Goal: Find specific page/section: Find specific page/section

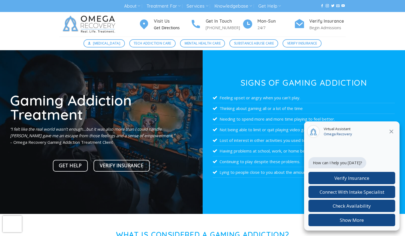
click at [165, 21] on h4 "Visit Us" at bounding box center [172, 21] width 37 height 7
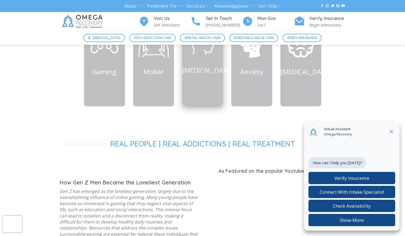
scroll to position [273, 0]
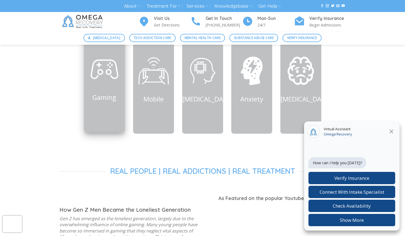
click at [109, 100] on link "Gaming" at bounding box center [104, 96] width 24 height 9
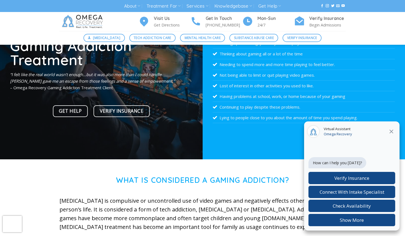
scroll to position [27, 0]
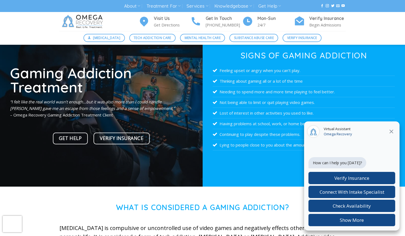
click at [391, 131] on icon at bounding box center [391, 131] width 4 height 4
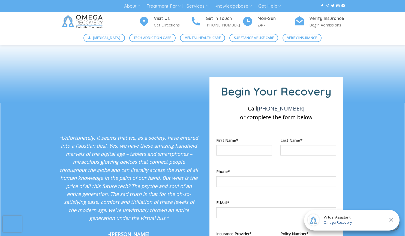
scroll to position [463, 0]
